Goal: Task Accomplishment & Management: Use online tool/utility

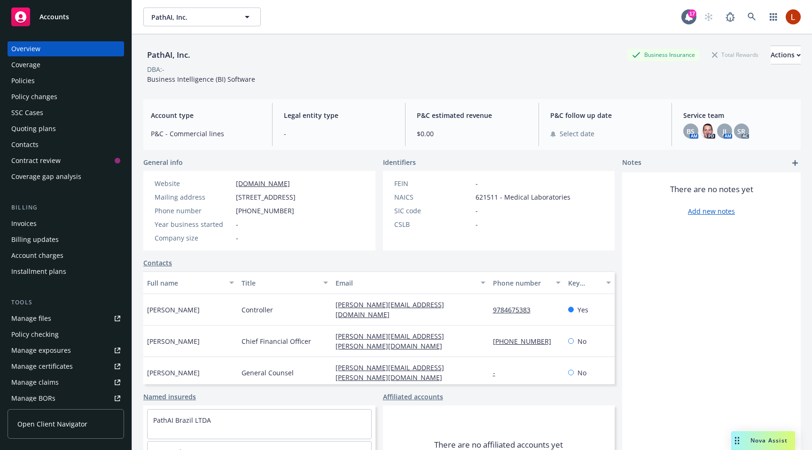
click at [44, 65] on div "Coverage" at bounding box center [65, 64] width 109 height 15
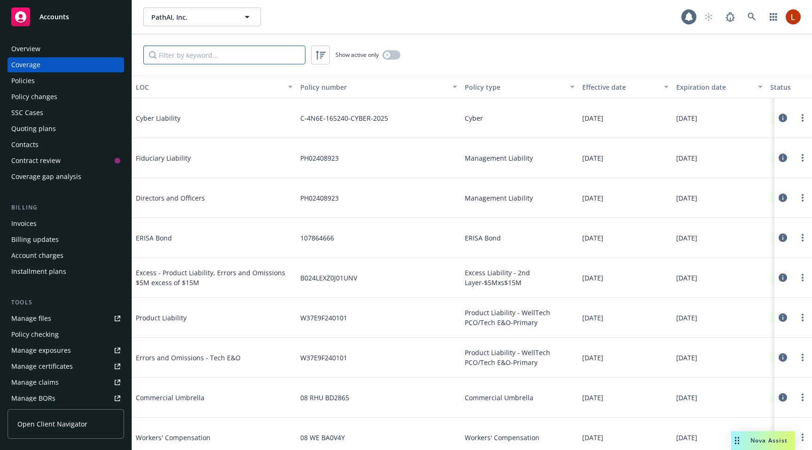
click at [199, 50] on input "Filter by keyword..." at bounding box center [224, 55] width 162 height 19
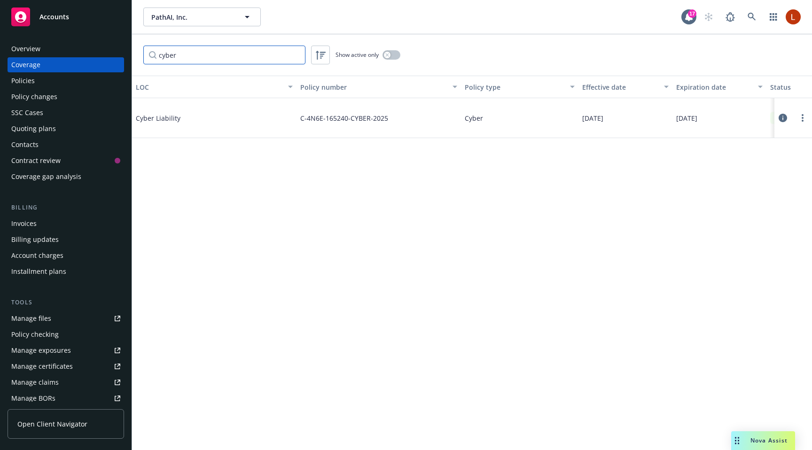
type input "cyber"
click at [786, 119] on icon at bounding box center [783, 118] width 8 height 8
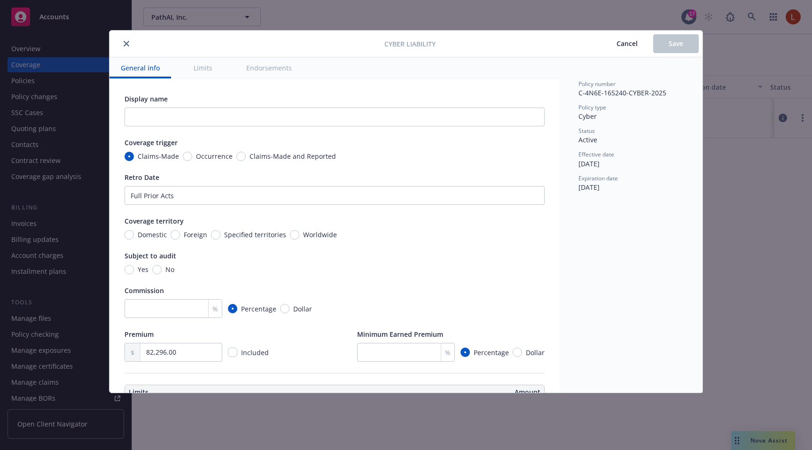
click at [685, 279] on div "Policy number C-4N6E-165240-CYBER-2025 Policy type Cyber Status Active Effectiv…" at bounding box center [631, 224] width 143 height 335
click at [739, 259] on div "Cyber Liability Cancel Save General info Limits Endorsements Display name Cover…" at bounding box center [406, 225] width 812 height 450
click at [122, 38] on div at bounding box center [248, 43] width 271 height 11
click at [123, 50] on div "Cyber Liability Cancel Save" at bounding box center [405, 44] width 593 height 27
click at [124, 45] on icon "close" at bounding box center [127, 44] width 6 height 6
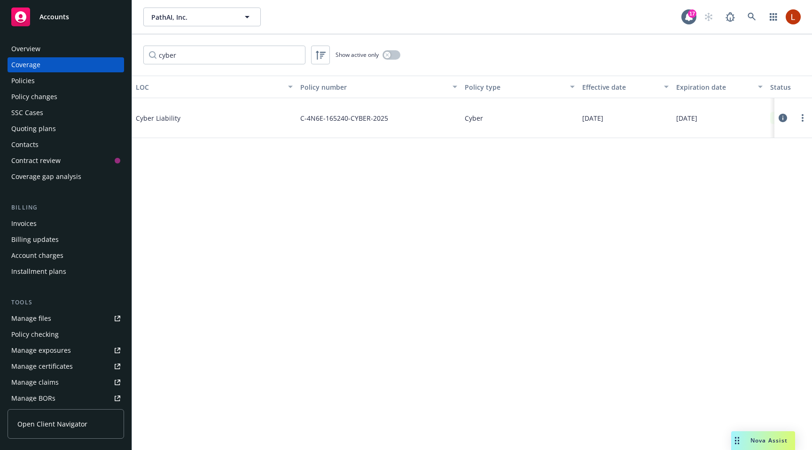
click at [52, 83] on div "Policies" at bounding box center [65, 80] width 109 height 15
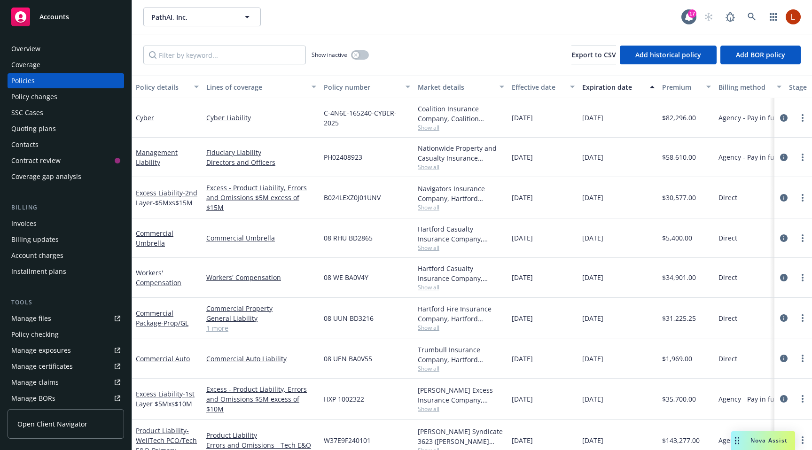
click at [143, 124] on div "Cyber" at bounding box center [167, 117] width 70 height 39
click at [143, 117] on link "Cyber" at bounding box center [145, 117] width 18 height 9
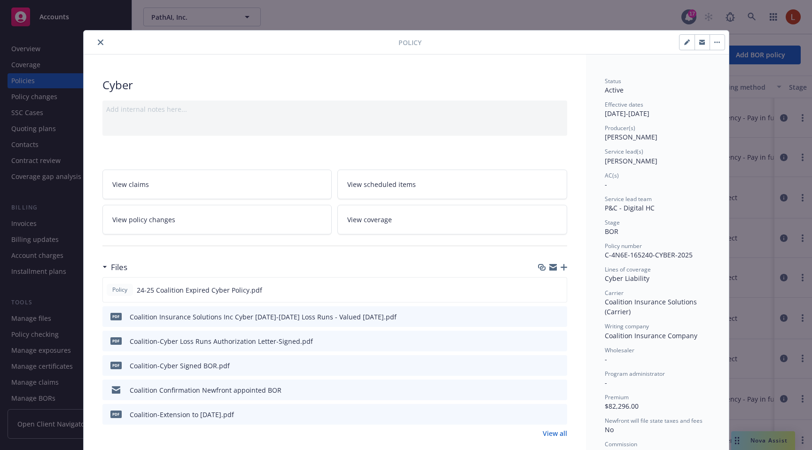
click at [99, 44] on icon "close" at bounding box center [101, 42] width 6 height 6
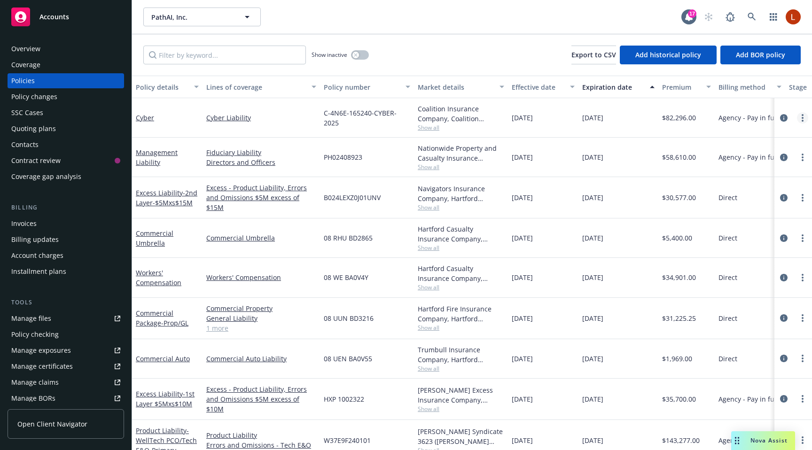
click at [802, 120] on circle "more" at bounding box center [803, 121] width 2 height 2
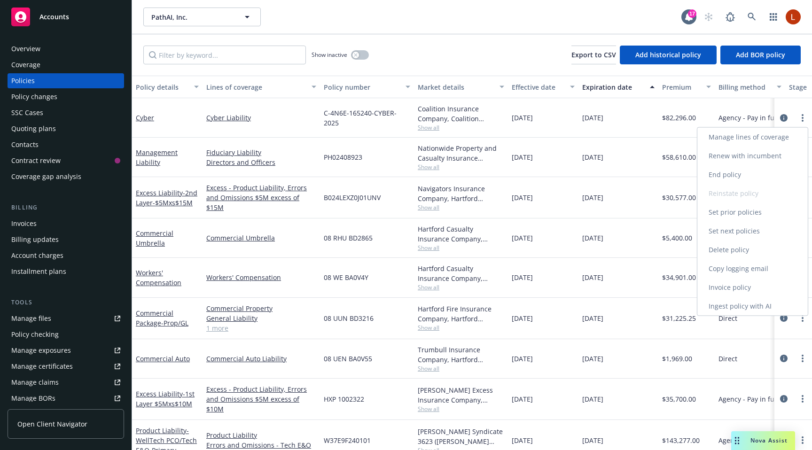
click at [755, 305] on link "Ingest policy with AI" at bounding box center [752, 306] width 110 height 19
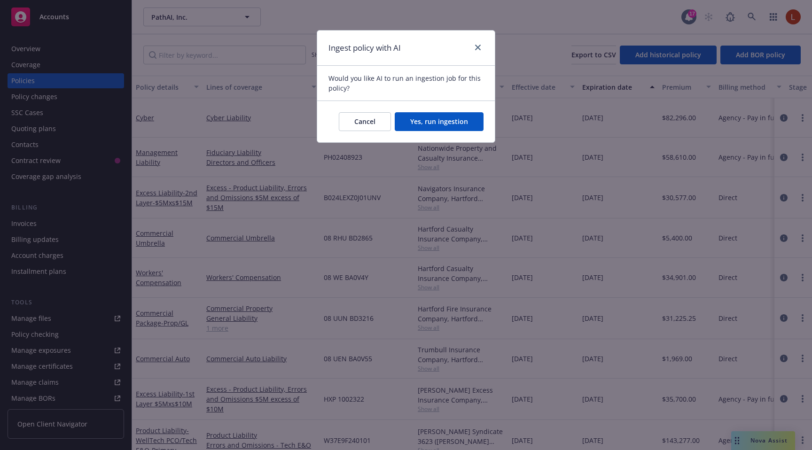
click at [451, 117] on button "Yes, run ingestion" at bounding box center [439, 121] width 89 height 19
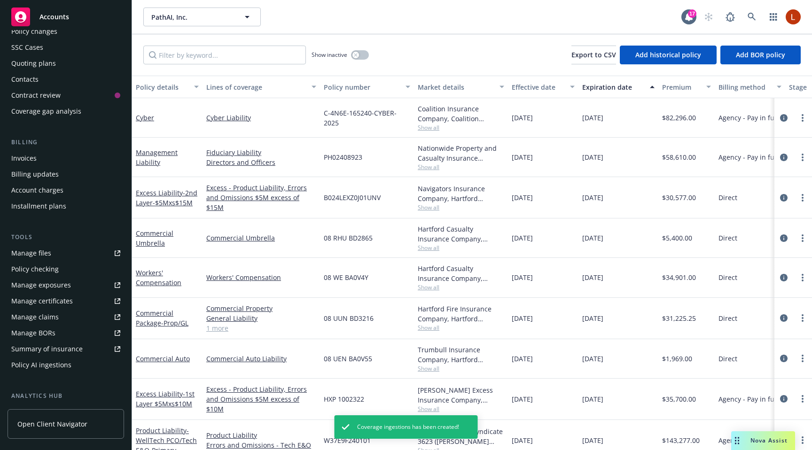
scroll to position [194, 0]
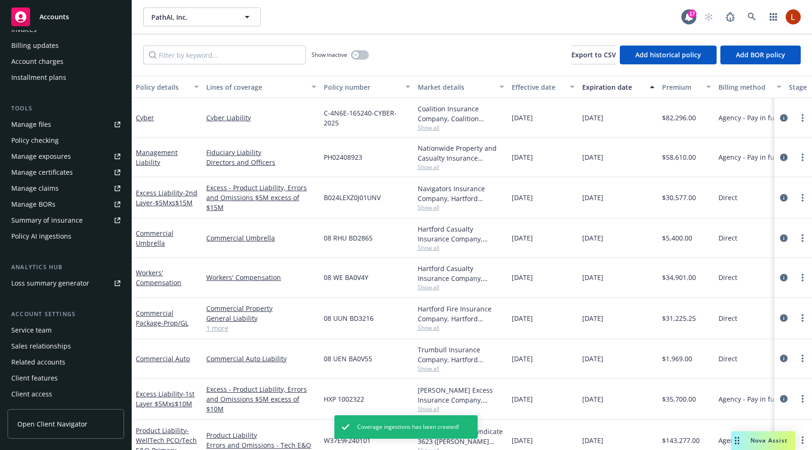
click at [49, 239] on div "Policy AI ingestions" at bounding box center [41, 236] width 60 height 15
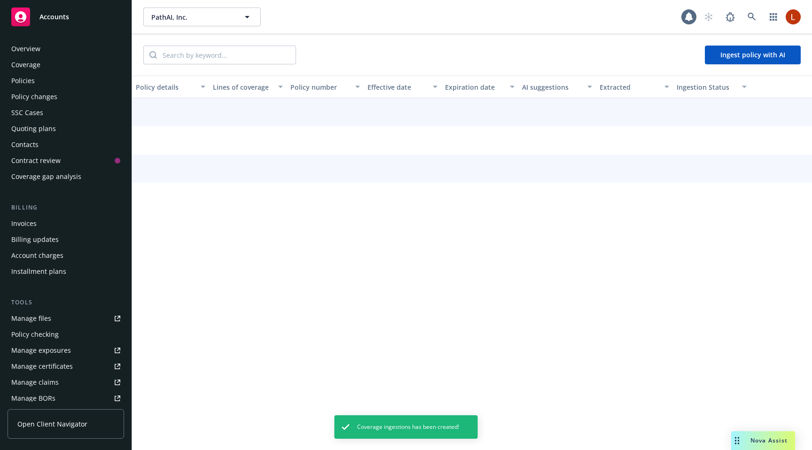
scroll to position [190, 0]
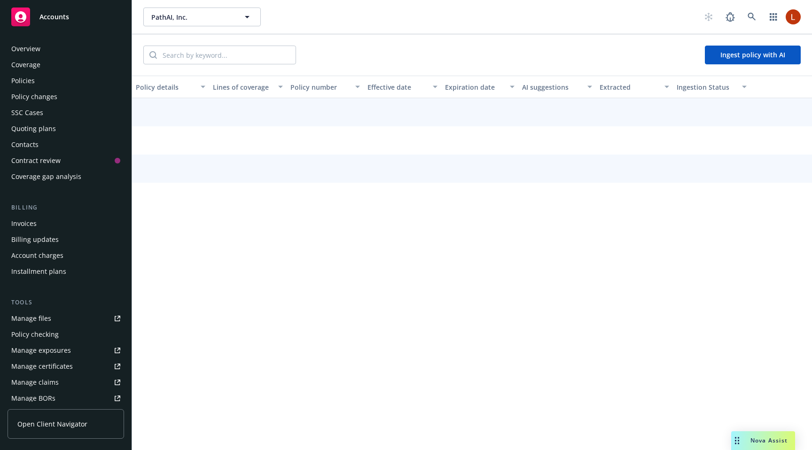
scroll to position [190, 0]
